Goal: Find specific page/section: Find specific page/section

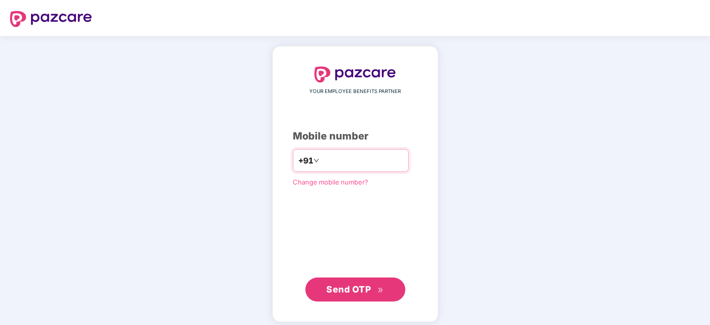
type input "**********"
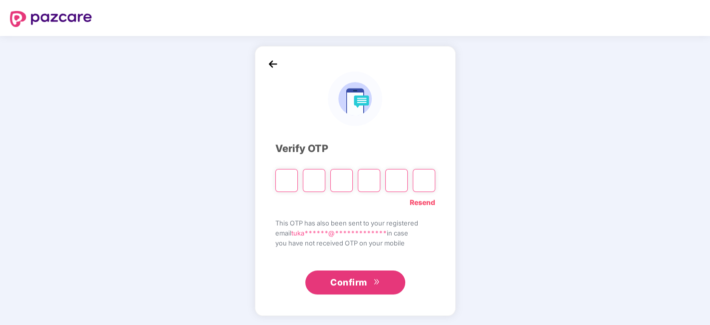
type input "*"
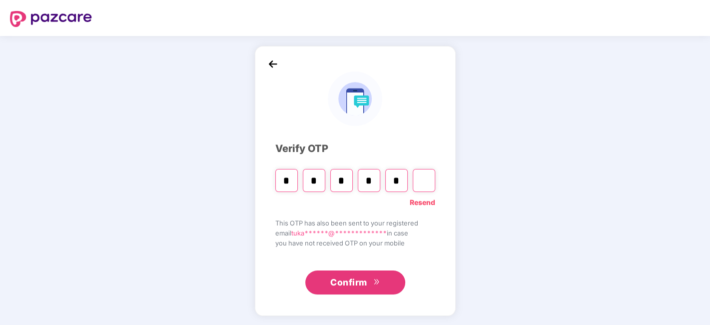
type input "*"
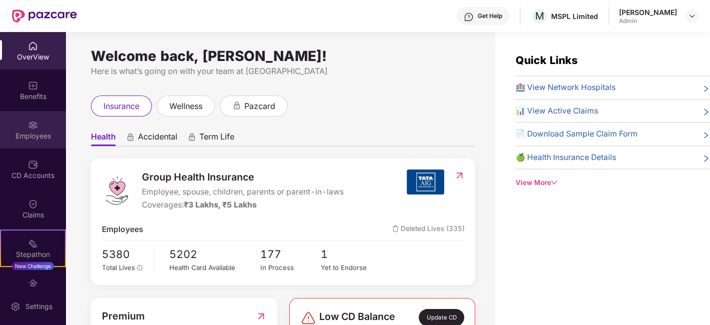
click at [34, 122] on img at bounding box center [33, 125] width 10 height 10
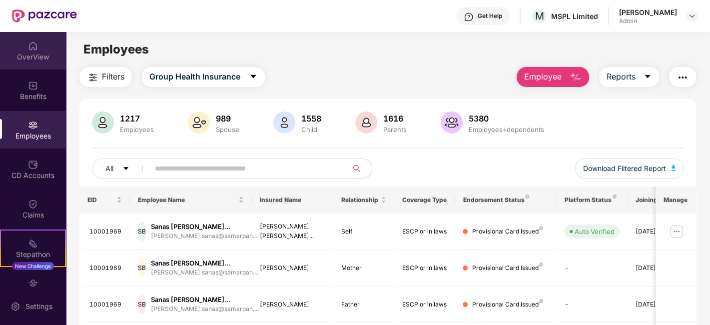
click at [37, 56] on div "OverView" at bounding box center [33, 57] width 66 height 10
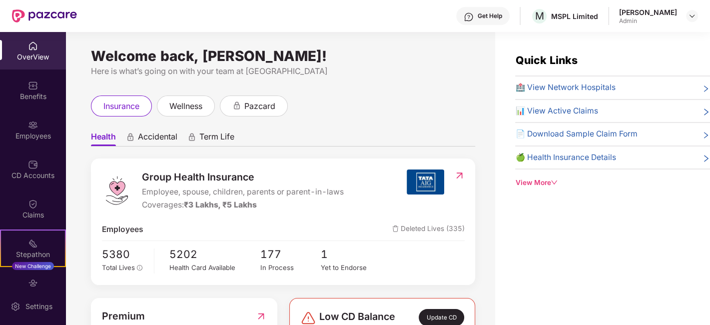
click at [582, 87] on span "🏥 View Network Hospitals" at bounding box center [565, 87] width 100 height 12
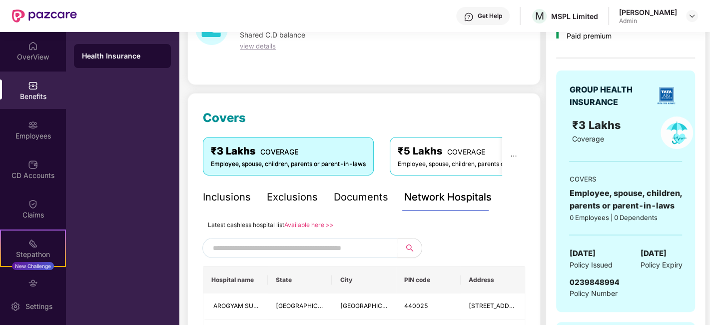
scroll to position [111, 0]
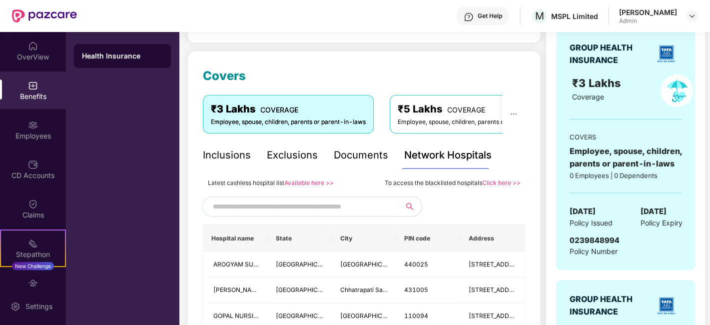
click at [301, 208] on input "text" at bounding box center [298, 206] width 171 height 15
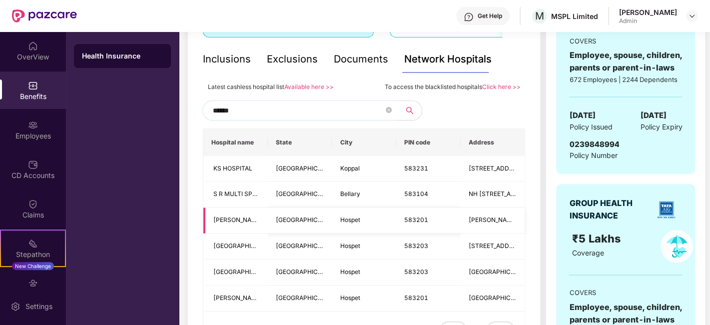
scroll to position [277, 0]
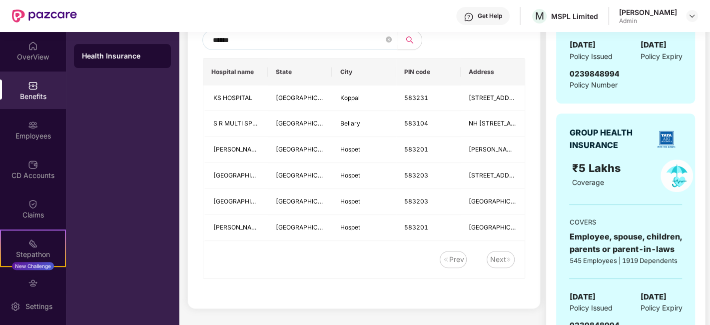
type input "******"
click at [497, 257] on div "Next" at bounding box center [498, 259] width 16 height 11
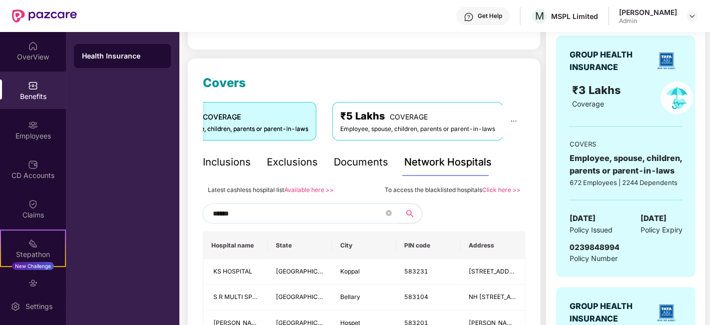
scroll to position [0, 0]
